Goal: Obtain resource: Download file/media

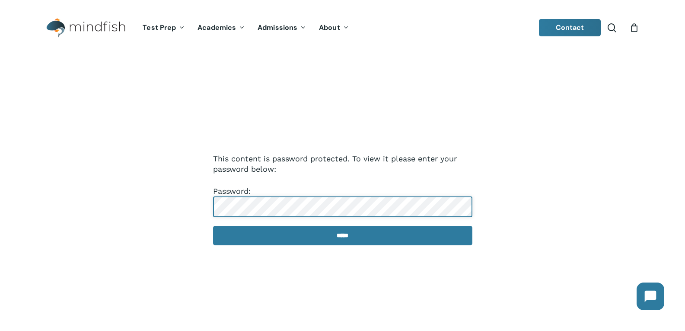
click at [213, 226] on input "*****" at bounding box center [342, 235] width 259 height 19
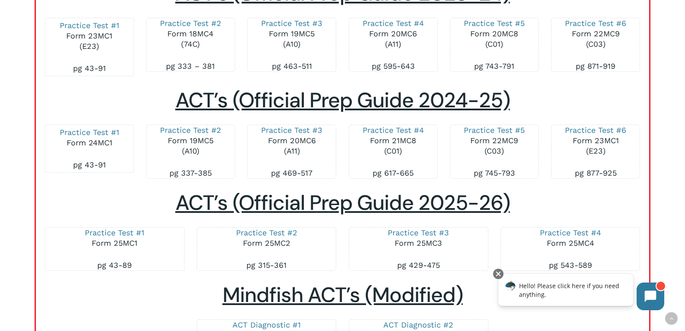
scroll to position [1383, 0]
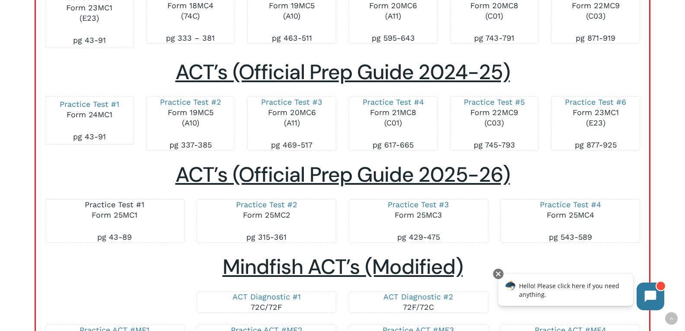
click at [140, 204] on link "Practice Test #1" at bounding box center [115, 204] width 60 height 9
